Goal: Navigation & Orientation: Find specific page/section

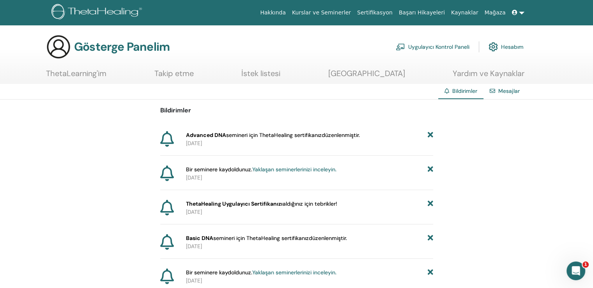
click at [280, 76] on font "İstek listesi" at bounding box center [260, 73] width 39 height 10
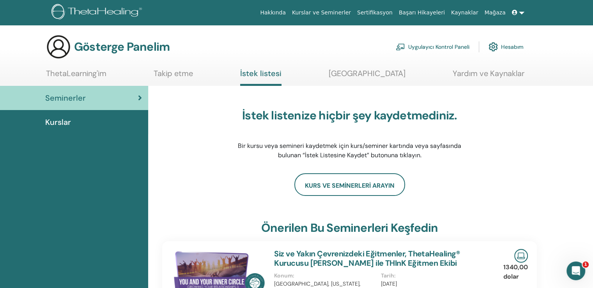
click at [97, 74] on font "ThetaLearning'im" at bounding box center [76, 73] width 60 height 10
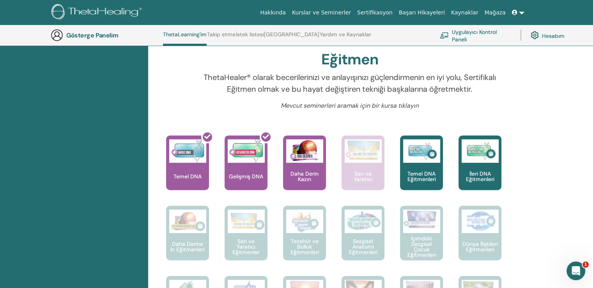
scroll to position [240, 0]
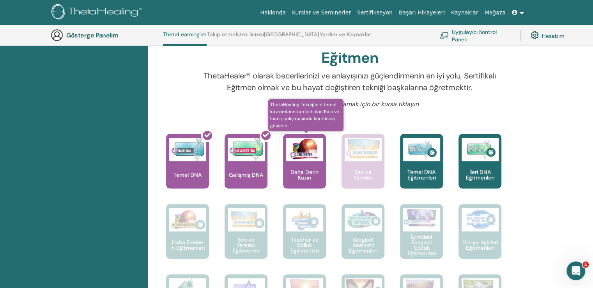
click at [312, 165] on div "Daha Derin Kazın" at bounding box center [304, 161] width 43 height 55
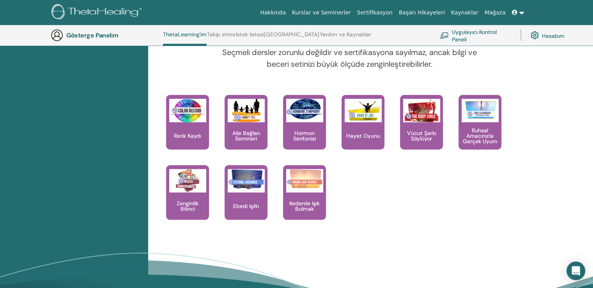
scroll to position [721, 0]
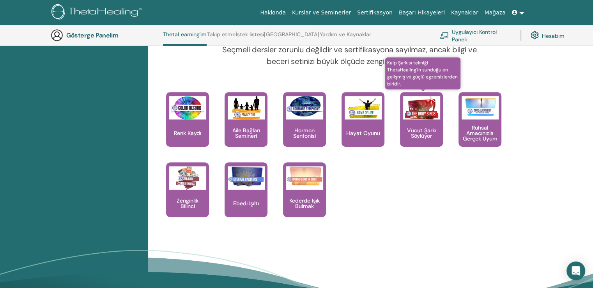
click at [415, 122] on div "Vücut Şarkı Söylüyor" at bounding box center [421, 119] width 43 height 55
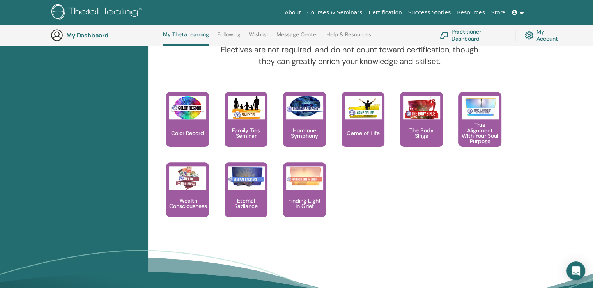
scroll to position [721, 0]
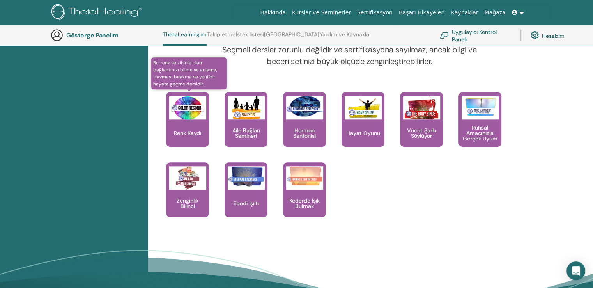
click at [194, 117] on img at bounding box center [187, 107] width 37 height 23
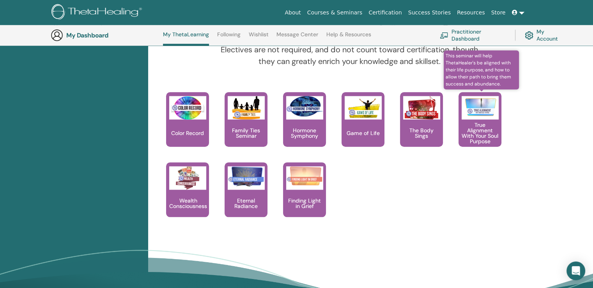
scroll to position [721, 0]
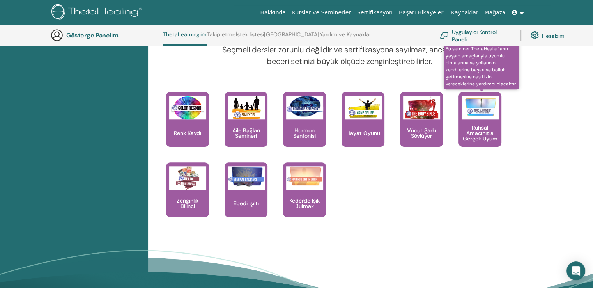
click at [493, 135] on font "Ruhsal Amacınızla Gerçek Uyum" at bounding box center [480, 133] width 35 height 18
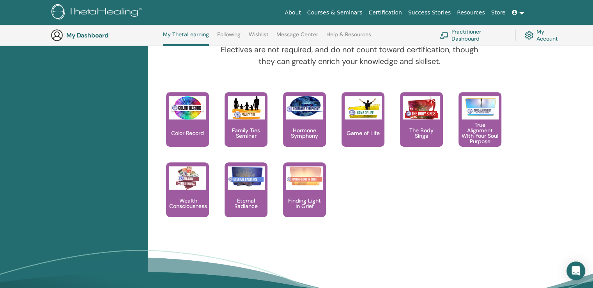
scroll to position [721, 0]
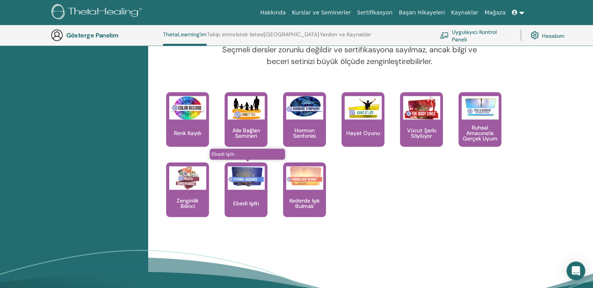
click at [239, 197] on div "Ebedi Işıltı" at bounding box center [245, 189] width 43 height 55
click at [553, 35] on font "Hesabım" at bounding box center [553, 35] width 23 height 7
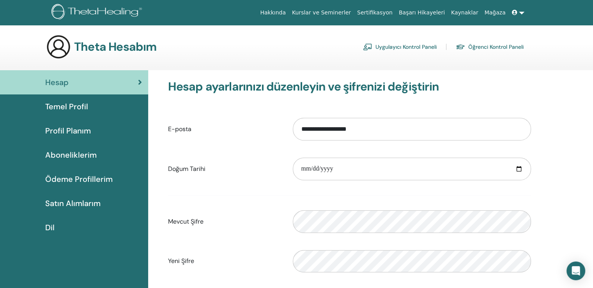
click at [90, 151] on font "Aboneliklerim" at bounding box center [70, 155] width 51 height 10
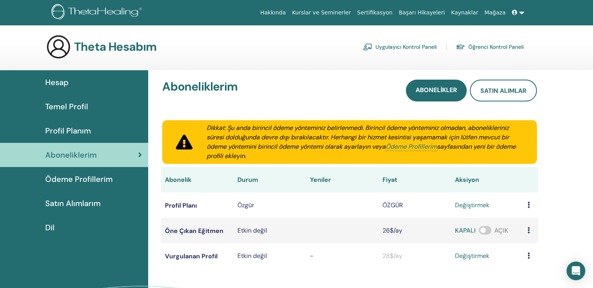
click at [90, 133] on div "Profil Planım" at bounding box center [74, 131] width 136 height 12
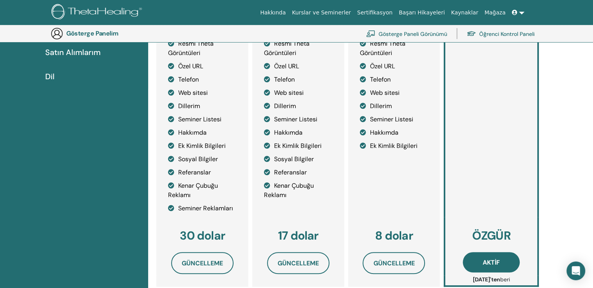
scroll to position [194, 0]
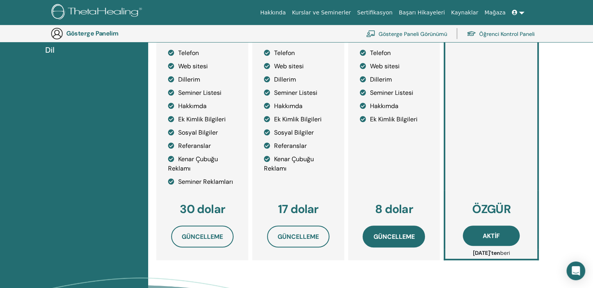
click at [387, 239] on font "Güncelleme" at bounding box center [393, 236] width 41 height 8
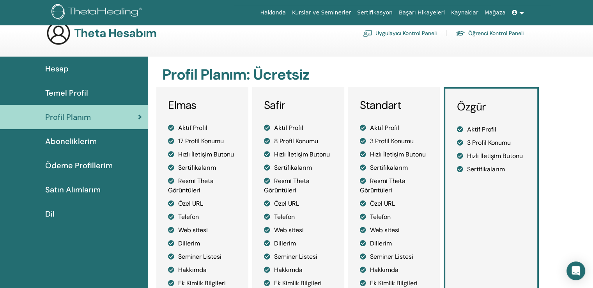
scroll to position [9, 0]
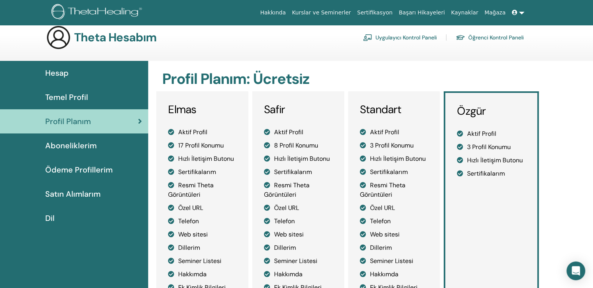
click at [74, 196] on font "Satın Alımlarım" at bounding box center [72, 194] width 55 height 10
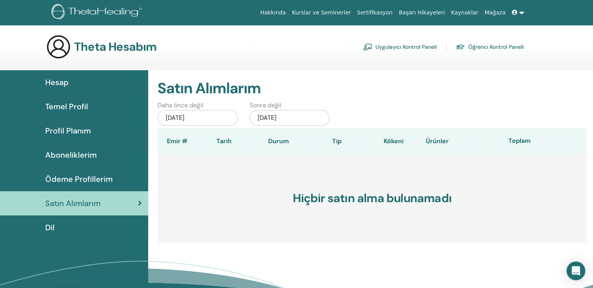
click at [80, 178] on font "Ödeme Profillerim" at bounding box center [78, 179] width 67 height 10
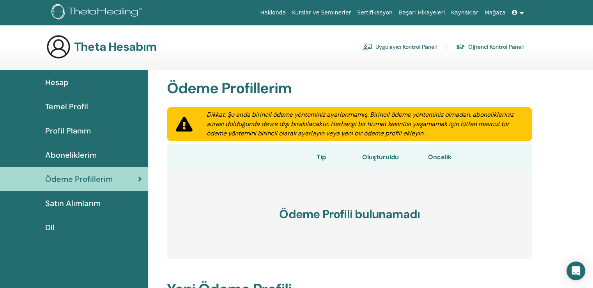
click at [78, 108] on font "Temel Profil" at bounding box center [66, 106] width 43 height 10
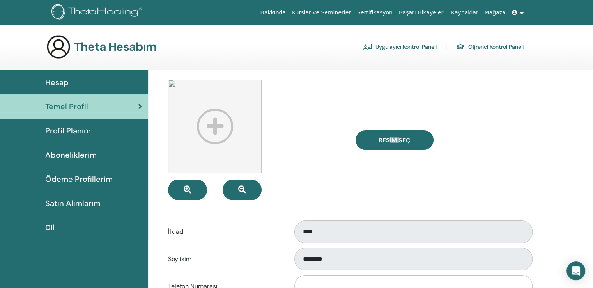
click at [57, 87] on font "Hesap" at bounding box center [56, 82] width 23 height 10
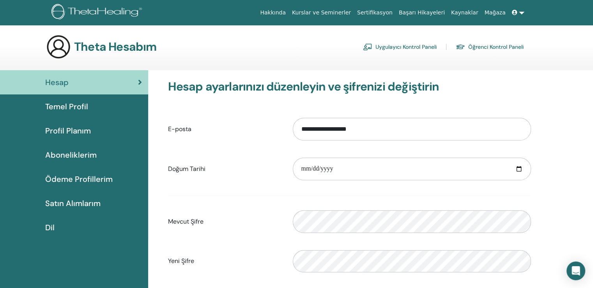
click at [427, 13] on font "Başarı Hikayeleri" at bounding box center [422, 12] width 46 height 6
click at [337, 12] on font "Kurslar ve Seminerler" at bounding box center [321, 12] width 59 height 6
